Goal: Information Seeking & Learning: Compare options

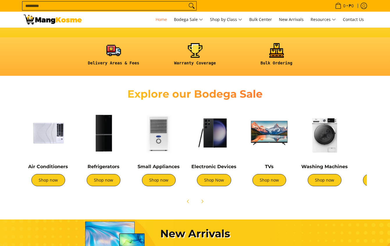
scroll to position [0, 2]
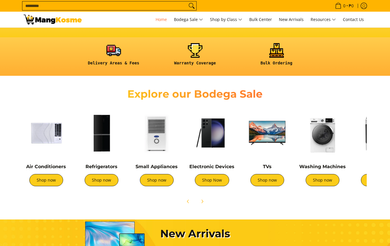
drag, startPoint x: 325, startPoint y: 178, endPoint x: 304, endPoint y: 148, distance: 36.6
click at [324, 178] on link "Shop now" at bounding box center [323, 180] width 34 height 12
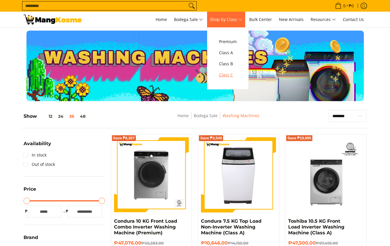
click at [232, 71] on span "Class C" at bounding box center [228, 74] width 18 height 7
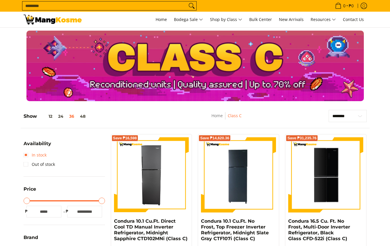
click at [26, 157] on link "In stock" at bounding box center [35, 154] width 23 height 9
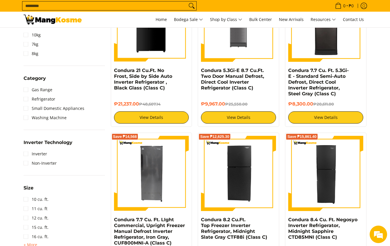
scroll to position [140, 0]
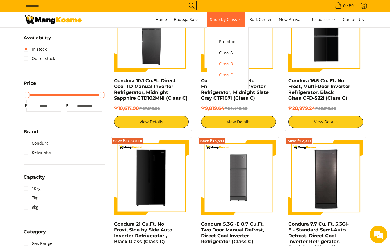
click at [228, 63] on span "Class B" at bounding box center [228, 63] width 18 height 7
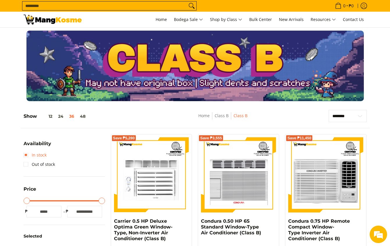
click at [27, 154] on link "In stock" at bounding box center [35, 154] width 23 height 9
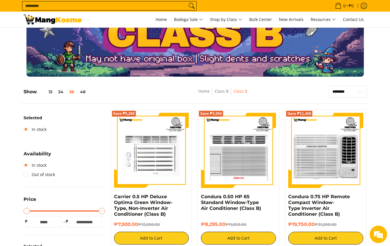
scroll to position [24, 0]
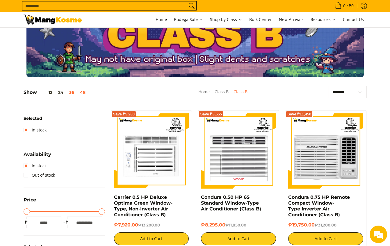
click at [82, 92] on button "48" at bounding box center [82, 92] width 11 height 5
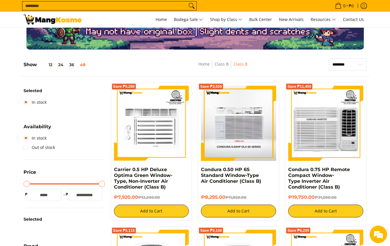
scroll to position [0, 0]
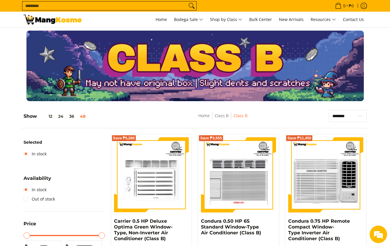
click at [50, 119] on h5 "Show 12 24 36 48" at bounding box center [56, 116] width 65 height 6
click at [50, 116] on button "12" at bounding box center [46, 116] width 18 height 5
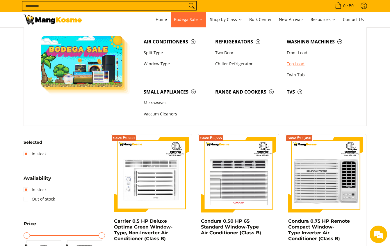
click at [294, 64] on link "Top Load" at bounding box center [320, 63] width 72 height 11
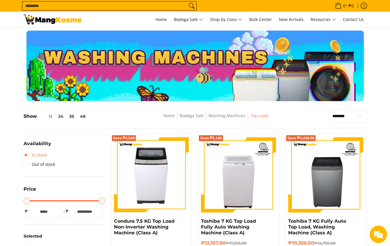
click at [28, 153] on link "In stock" at bounding box center [35, 154] width 23 height 9
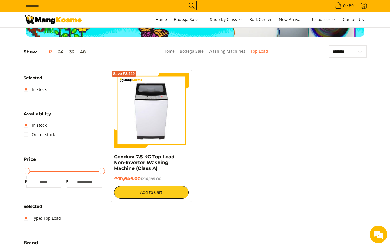
scroll to position [82, 0]
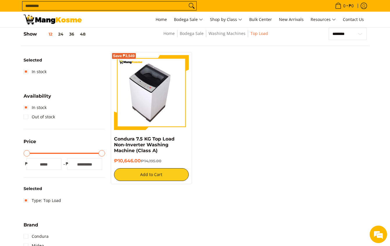
click at [150, 106] on img at bounding box center [151, 92] width 67 height 75
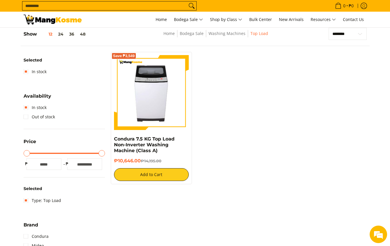
scroll to position [0, 0]
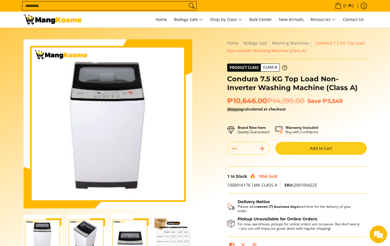
scroll to position [29, 0]
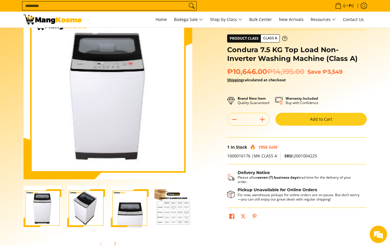
click at [89, 209] on img "Condura 7.5 KG Top Load Non-Inverter Washing Machine (Class A)-2" at bounding box center [86, 207] width 38 height 45
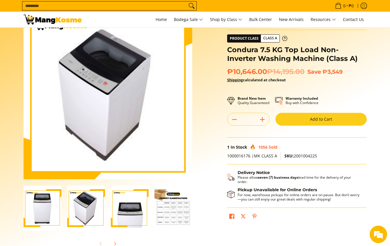
click at [139, 218] on img "Condura 7.5 KG Top Load Non-Inverter Washing Machine (Class A)-3" at bounding box center [130, 207] width 38 height 45
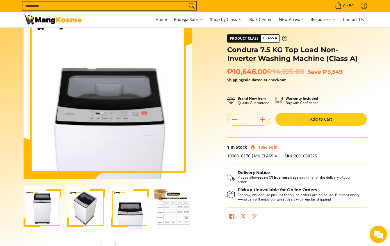
click at [45, 210] on img "condura-7.5kg-topload-non-inverter-washing-machine-class-c-full-view-mang-kosme" at bounding box center [43, 207] width 38 height 45
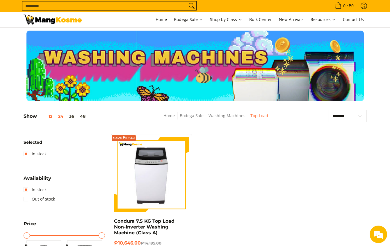
click at [59, 114] on button "24" at bounding box center [60, 116] width 11 height 5
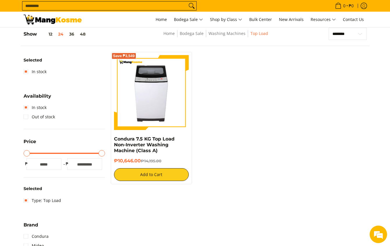
scroll to position [24, 0]
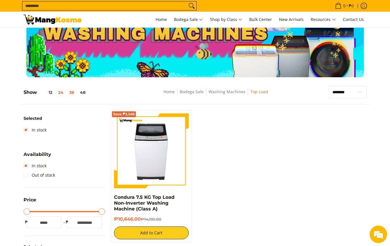
click at [72, 91] on button "36" at bounding box center [71, 92] width 11 height 5
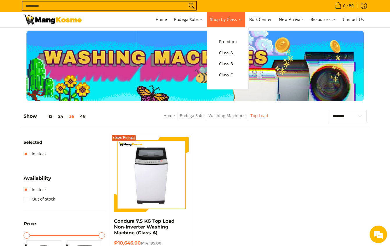
scroll to position [0, 0]
click at [228, 76] on span "Class C" at bounding box center [228, 74] width 18 height 7
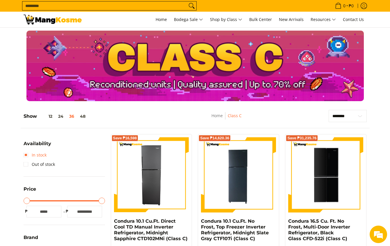
click at [27, 155] on link "In stock" at bounding box center [35, 154] width 23 height 9
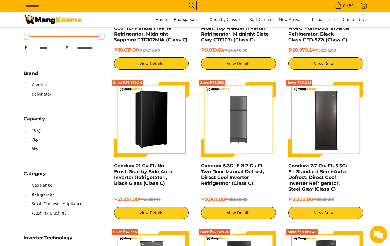
click at [158, 133] on img at bounding box center [151, 119] width 75 height 75
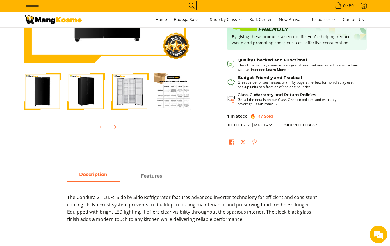
scroll to position [29, 0]
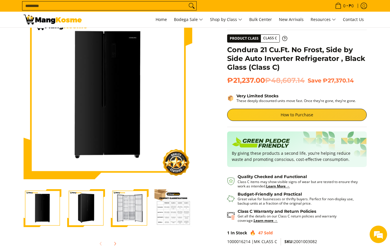
click at [96, 202] on img "Condura 21 Cu.Ft. No Frost, Side by Side Auto Inverter Refrigerator , Black Gla…" at bounding box center [86, 208] width 38 height 38
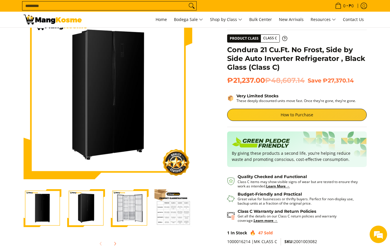
click at [133, 201] on img "Condura 21 Cu.Ft. No Frost, Side by Side Auto Inverter Refrigerator , Black Gla…" at bounding box center [130, 208] width 38 height 38
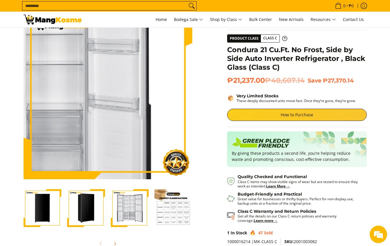
scroll to position [0, 0]
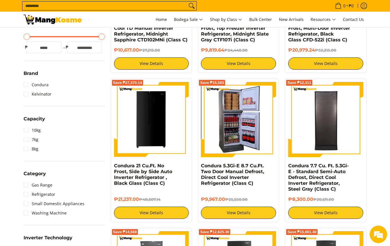
click at [236, 138] on img at bounding box center [238, 119] width 75 height 75
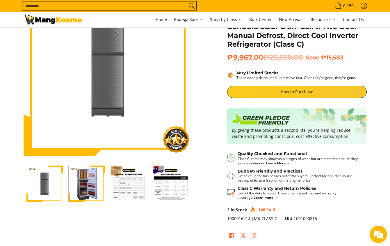
scroll to position [58, 0]
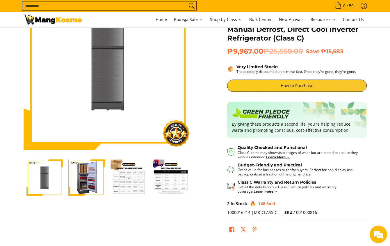
click at [84, 179] on img "Condura 5.3Gi-E 8.7 Cu.Ft. Two Door Manual Defrost, Direct Cool Inverter Refrig…" at bounding box center [87, 177] width 36 height 36
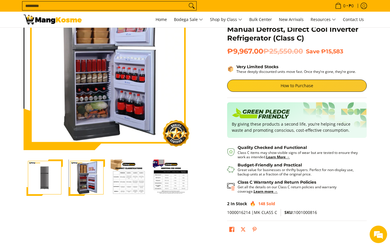
click at [57, 177] on img "Condura 5.3Gi-E 8.7 Cu.Ft. Two Door Manual Defrost, Direct Cool Inverter Refrig…" at bounding box center [44, 177] width 36 height 36
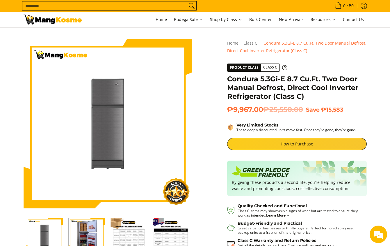
scroll to position [0, 0]
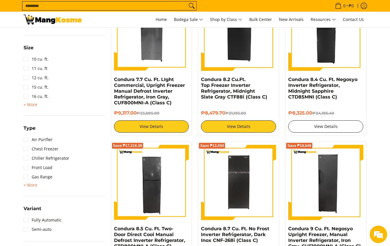
scroll to position [432, 0]
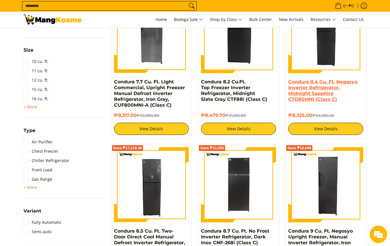
click at [309, 89] on link "Condura 8.4 Cu. Ft. Negosyo Inverter Refrigerator, Midnight Sapphire CTD85MNI (…" at bounding box center [323, 90] width 69 height 23
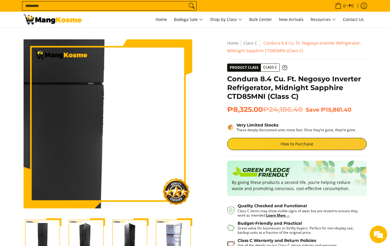
scroll to position [58, 0]
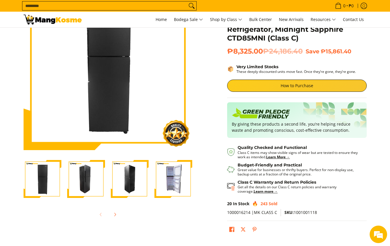
click at [167, 185] on img "Condura 8.4 Cu. Ft. Negosyo Inverter Refrigerator, Midnight Sapphire CTD85MNI (…" at bounding box center [174, 179] width 38 height 38
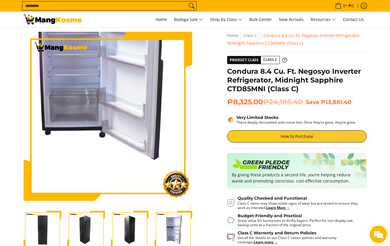
scroll to position [0, 0]
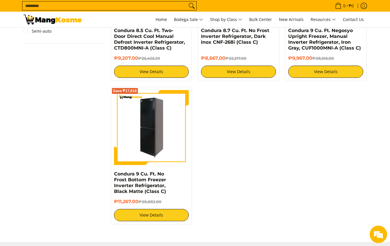
scroll to position [635, 0]
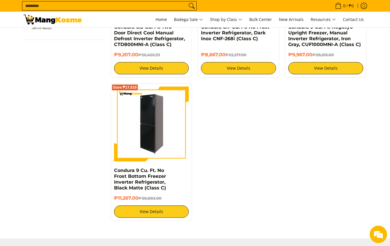
click at [160, 122] on img at bounding box center [151, 123] width 75 height 75
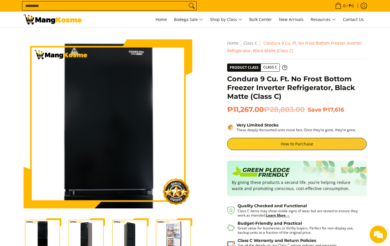
click at [108, 93] on img at bounding box center [108, 123] width 169 height 169
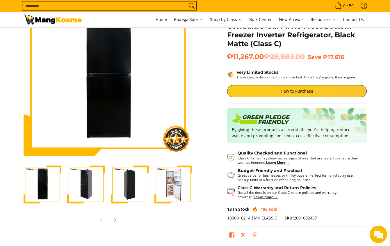
scroll to position [87, 0]
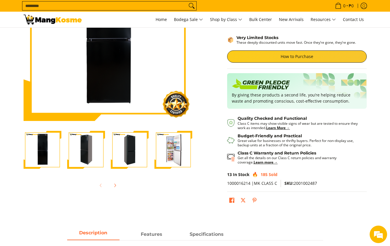
click at [172, 150] on img "Condura 9 Cu. Ft. No Frost Bottom Freezer Inverter Refrigerator, Black Matte (C…" at bounding box center [174, 150] width 38 height 38
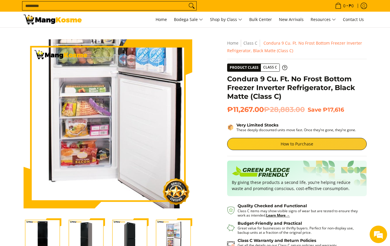
scroll to position [0, 0]
